Goal: Find specific page/section: Find specific page/section

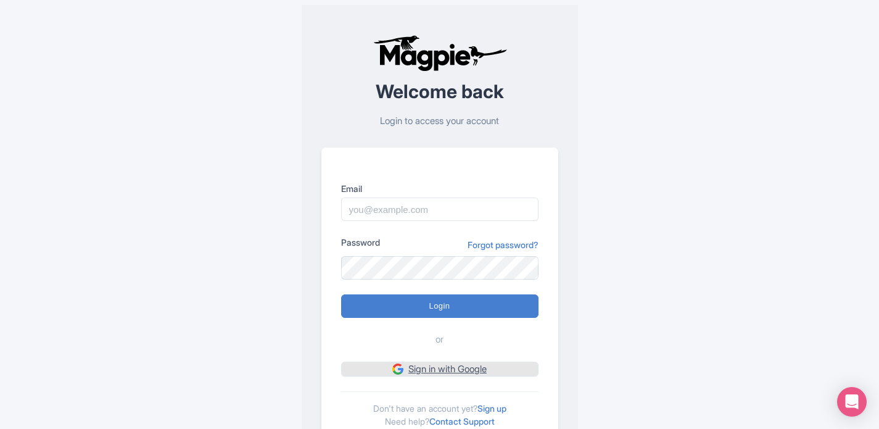
click at [476, 373] on link "Sign in with Google" at bounding box center [439, 368] width 197 height 15
click at [439, 196] on div "Email" at bounding box center [439, 201] width 197 height 39
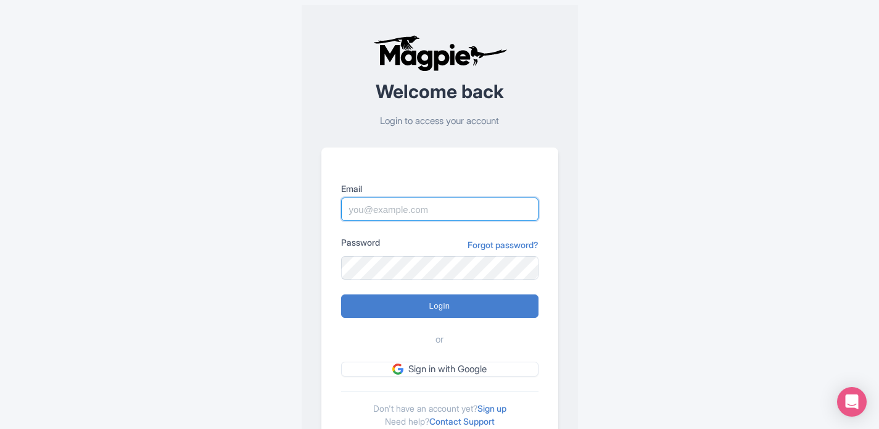
click at [440, 208] on input "Email" at bounding box center [439, 208] width 197 height 23
type input "info@tomis.tech"
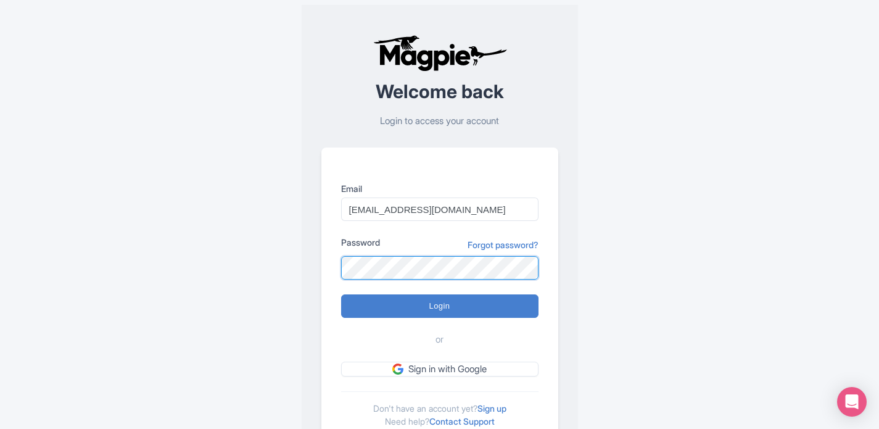
click at [341, 294] on input "Login" at bounding box center [439, 305] width 197 height 23
type input "Logging in..."
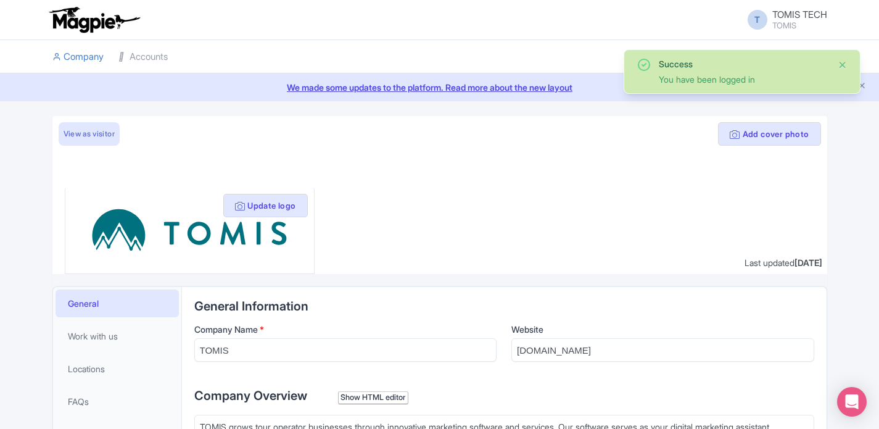
click at [846, 66] on button "Close" at bounding box center [843, 64] width 10 height 15
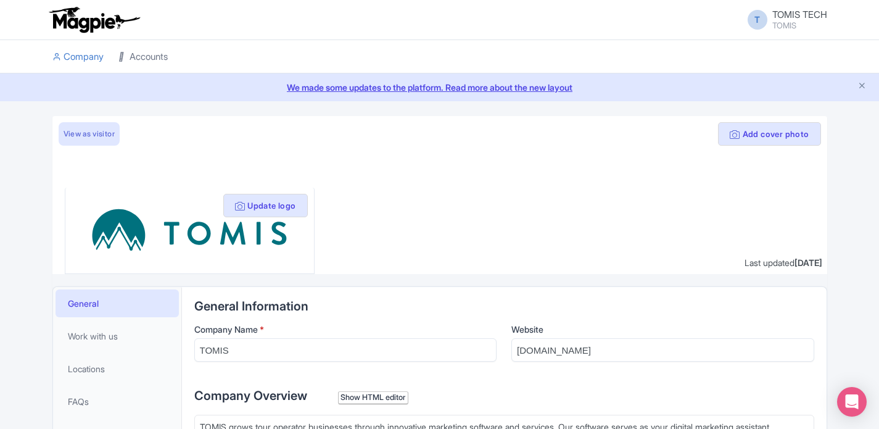
click at [147, 68] on link "Accounts" at bounding box center [142, 57] width 49 height 34
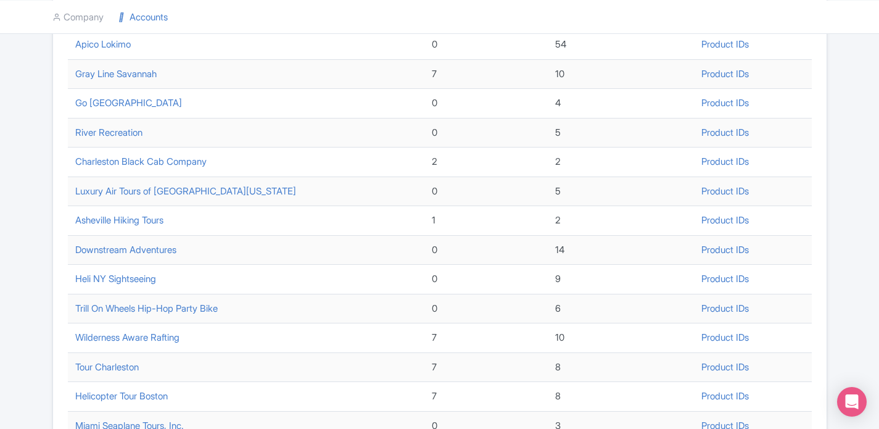
scroll to position [495, 0]
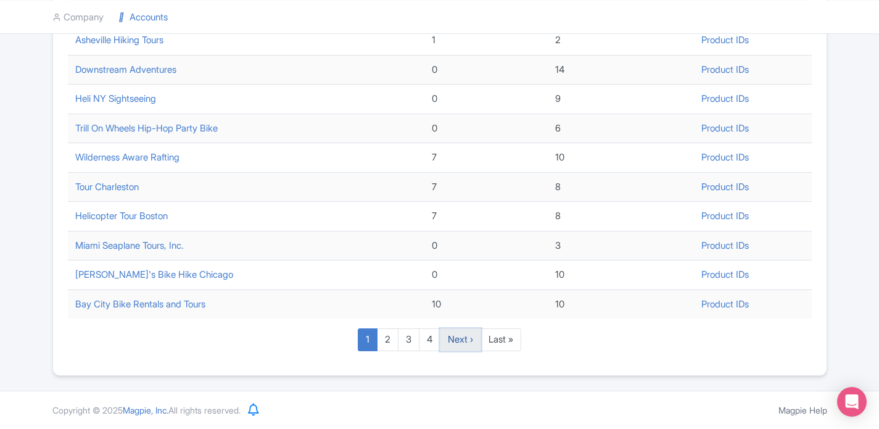
click at [454, 340] on link "Next ›" at bounding box center [460, 339] width 41 height 23
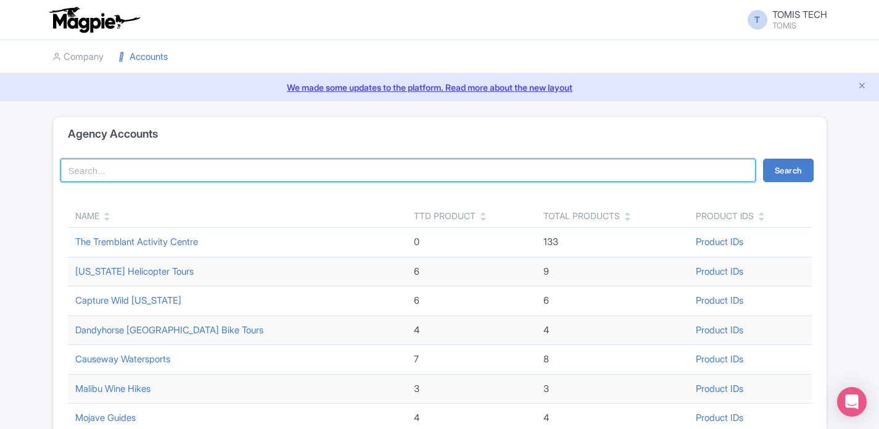
click at [217, 172] on input "search" at bounding box center [408, 170] width 696 height 23
type input "bike"
click at [763, 159] on button "Search" at bounding box center [788, 170] width 51 height 23
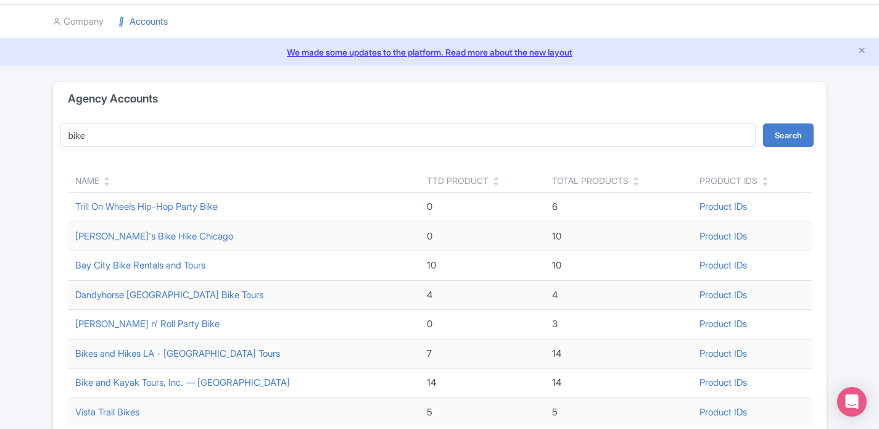
scroll to position [52, 0]
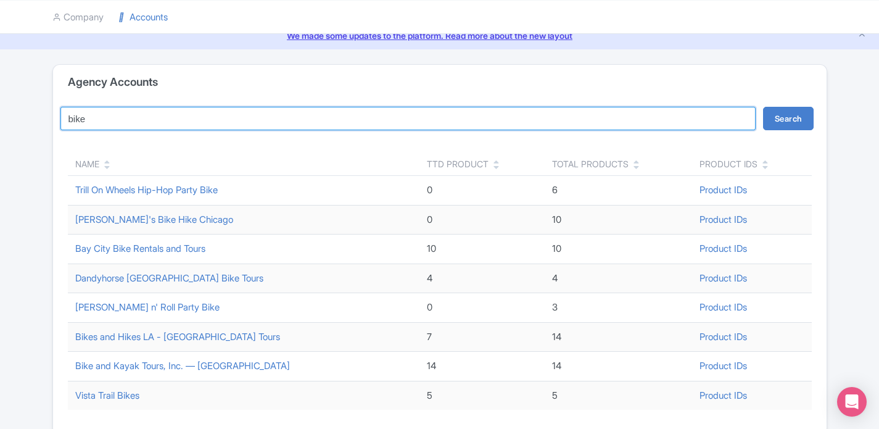
click at [161, 115] on input "bike" at bounding box center [408, 118] width 696 height 23
type input "sup"
click at [763, 107] on button "Search" at bounding box center [788, 118] width 51 height 23
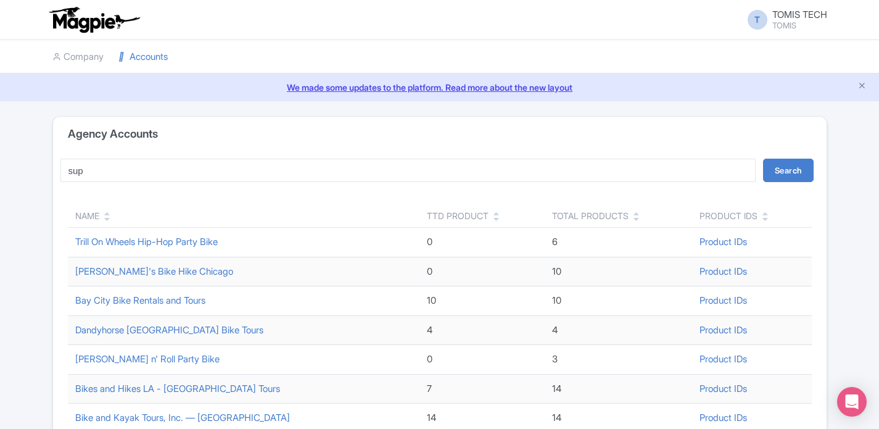
scroll to position [111, 0]
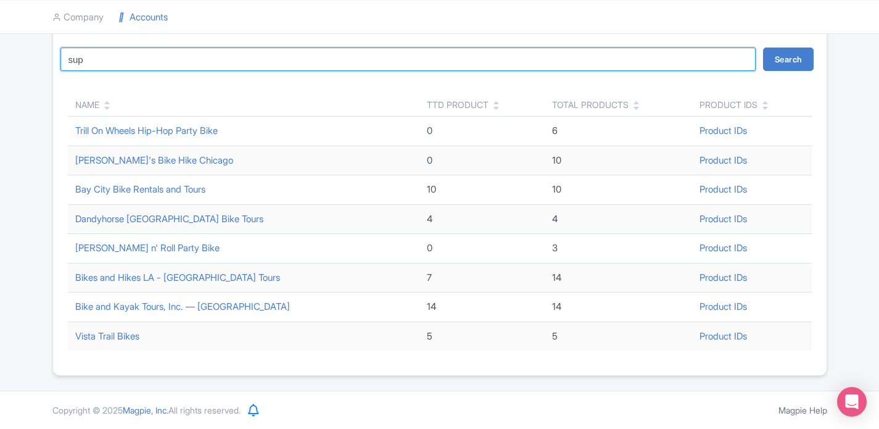
click at [148, 59] on input "sup" at bounding box center [408, 58] width 696 height 23
type input "saddle"
click at [763, 47] on button "Search" at bounding box center [788, 58] width 51 height 23
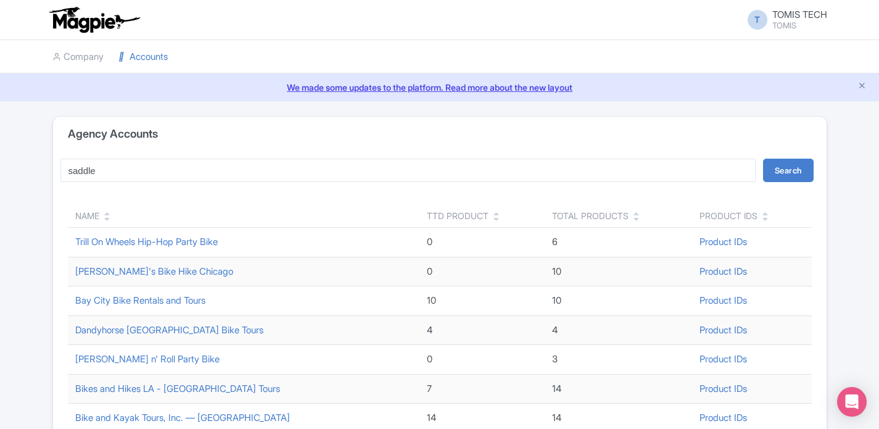
scroll to position [111, 0]
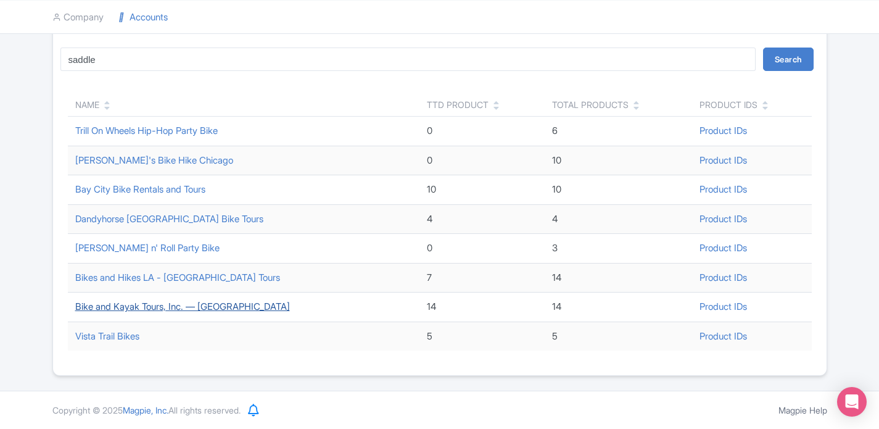
click at [154, 307] on link "Bike and Kayak Tours, Inc. — [GEOGRAPHIC_DATA]" at bounding box center [182, 306] width 215 height 12
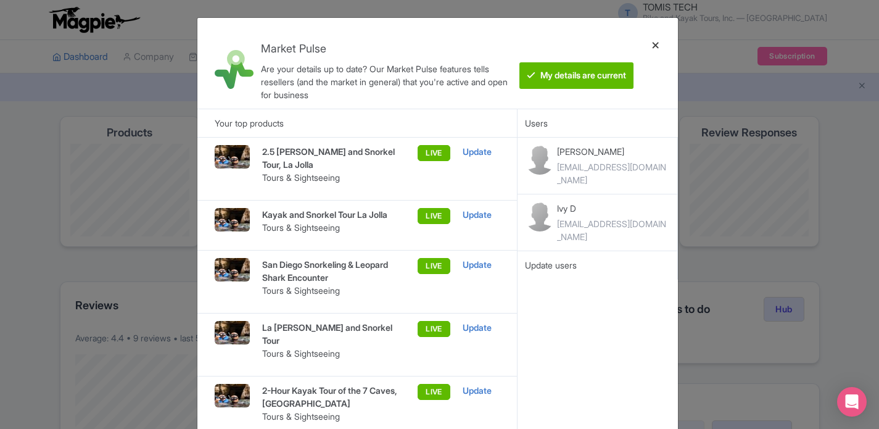
click at [658, 46] on div at bounding box center [656, 63] width 30 height 71
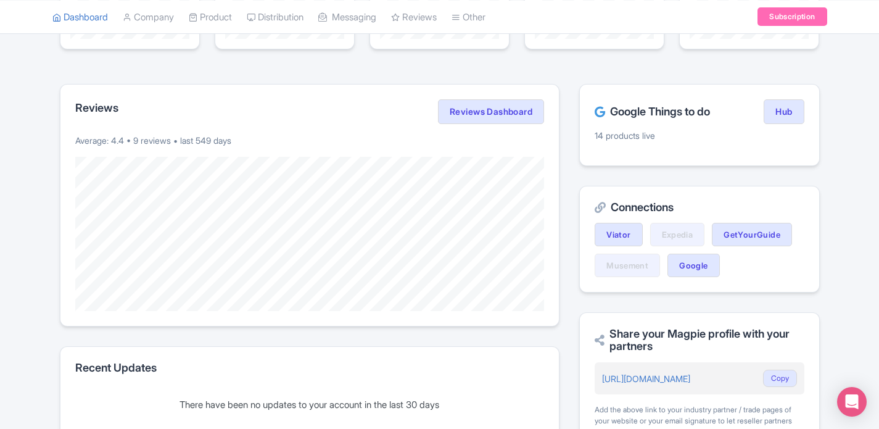
scroll to position [513, 0]
